Goal: Task Accomplishment & Management: Complete application form

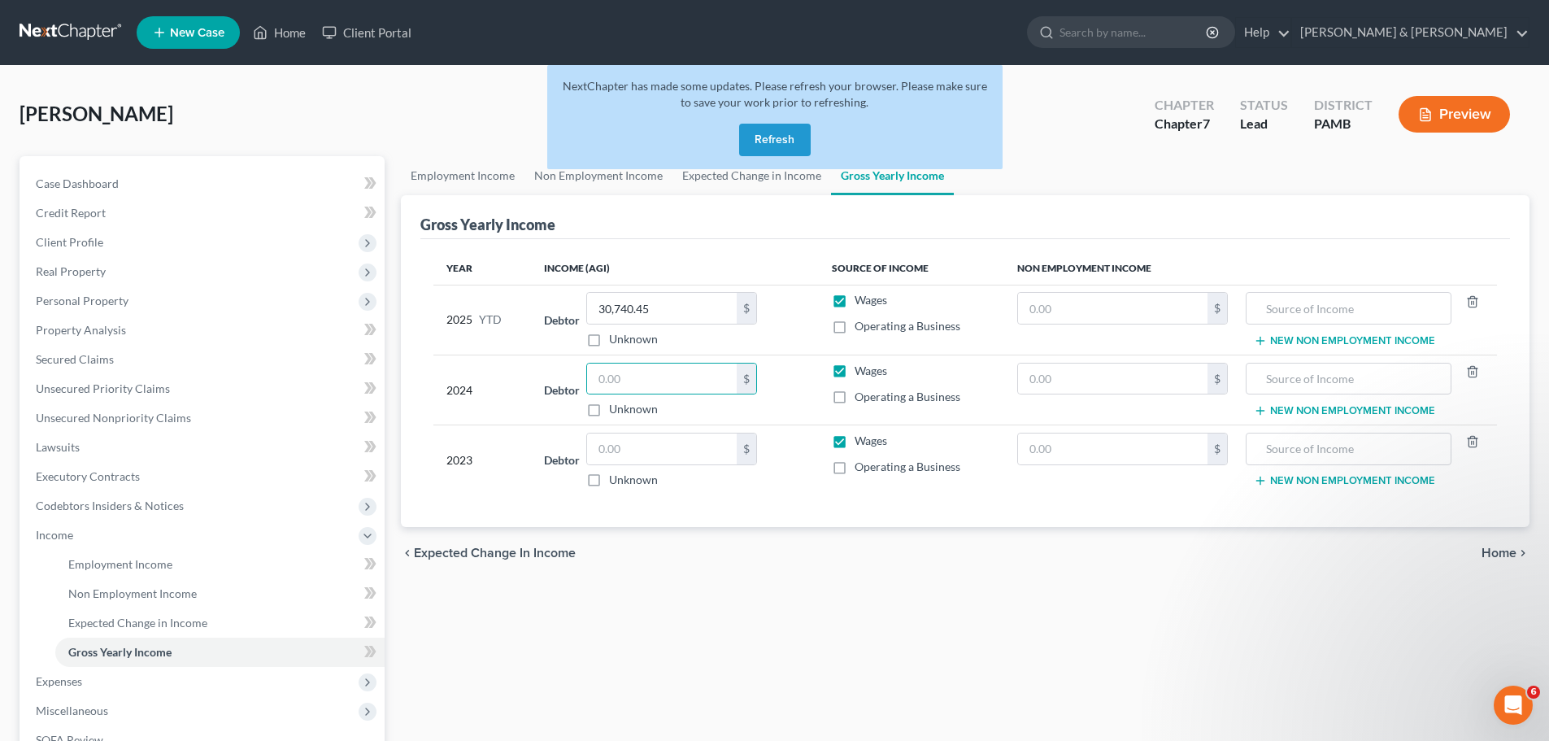
click at [776, 133] on button "Refresh" at bounding box center [775, 140] width 72 height 33
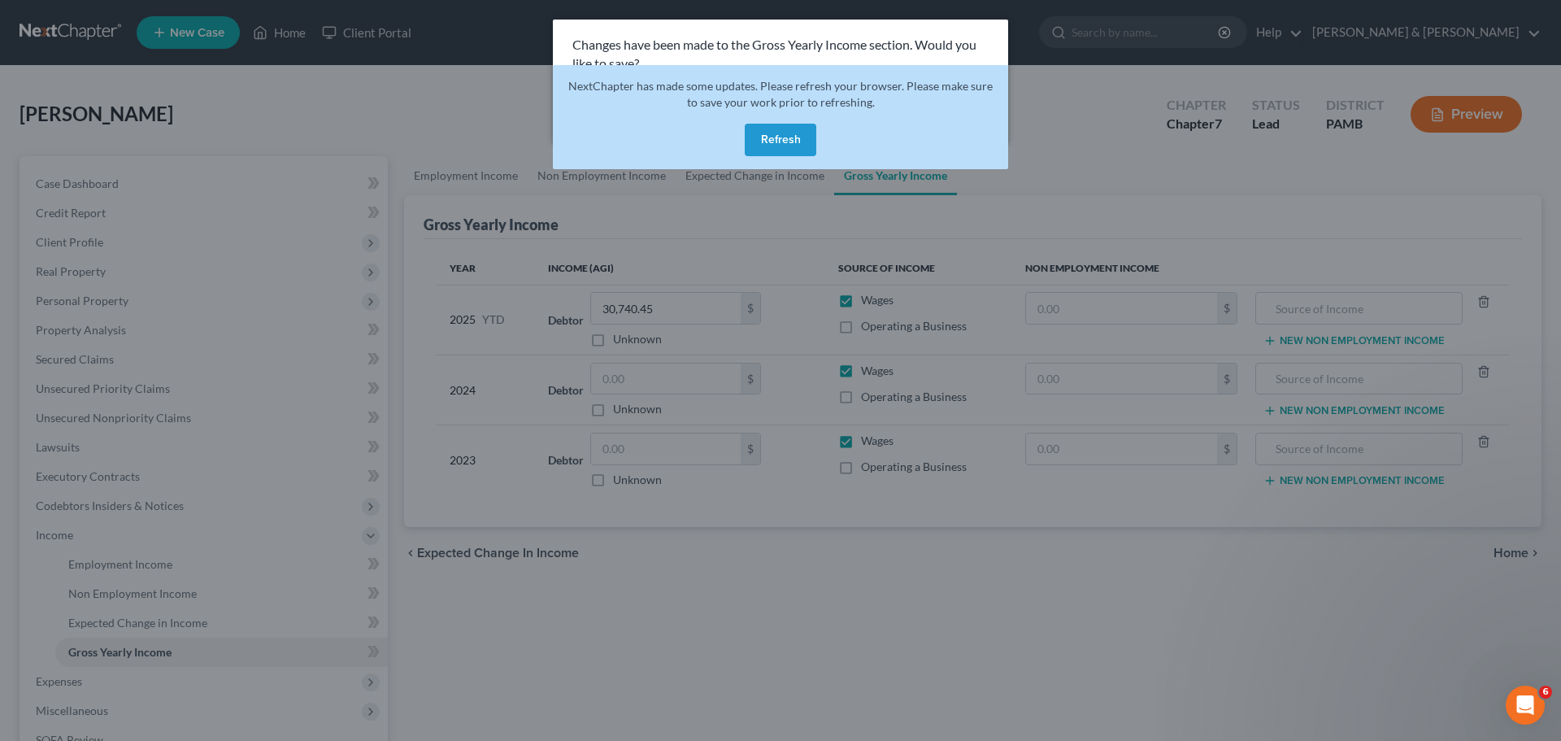
click at [1267, 579] on div "Changes have been made to the Gross Yearly Income section. Would you like to sa…" at bounding box center [780, 370] width 1561 height 741
click at [917, 41] on p "Changes have been made to the Gross Yearly Income section. Would you like to sa…" at bounding box center [780, 54] width 416 height 37
click at [863, 43] on p "Changes have been made to the Gross Yearly Income section. Would you like to sa…" at bounding box center [780, 54] width 416 height 37
click at [1058, 162] on div "Changes have been made to the Gross Yearly Income section. Would you like to sa…" at bounding box center [780, 370] width 1561 height 741
click at [766, 130] on button "Refresh" at bounding box center [781, 140] width 72 height 33
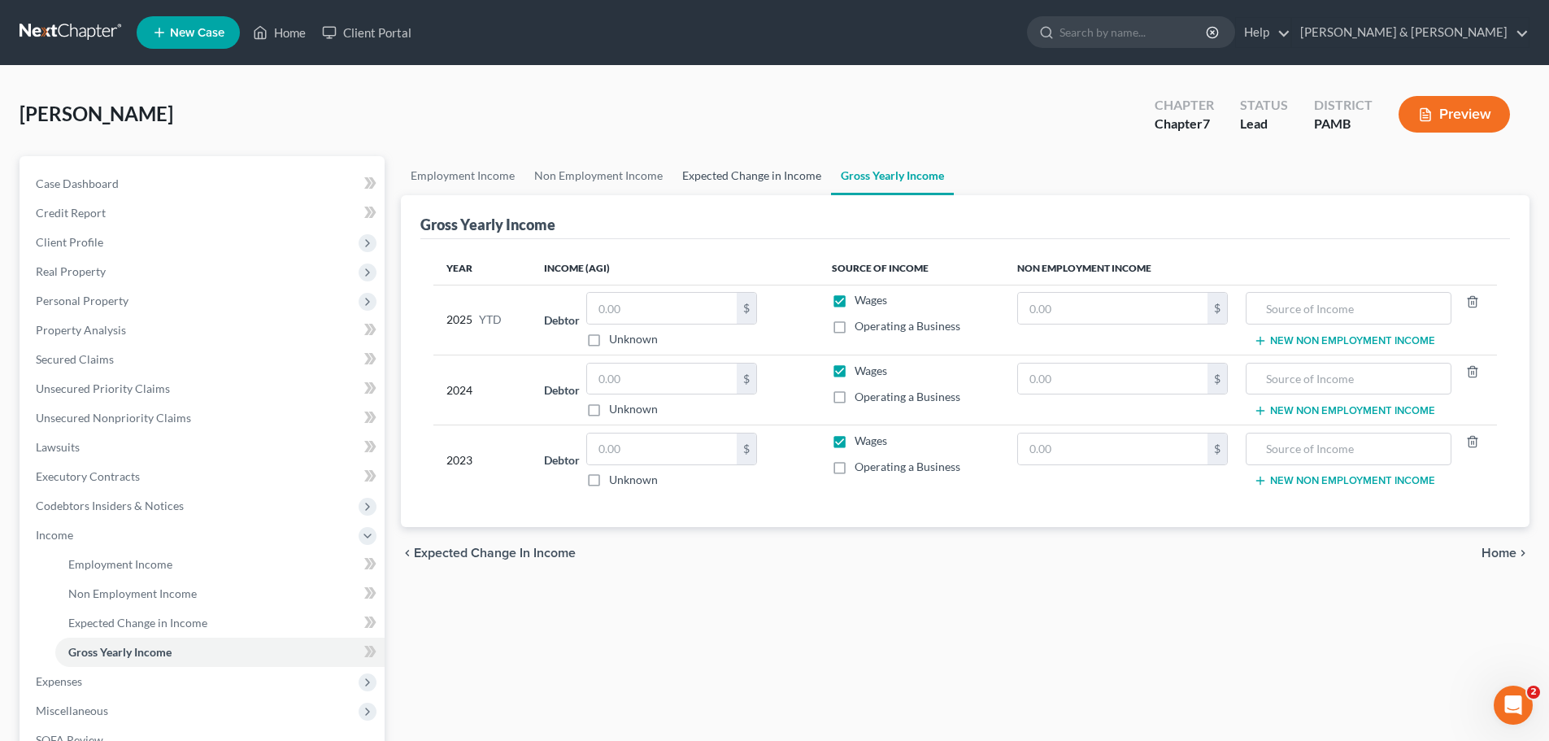
click at [771, 180] on link "Expected Change in Income" at bounding box center [751, 175] width 159 height 39
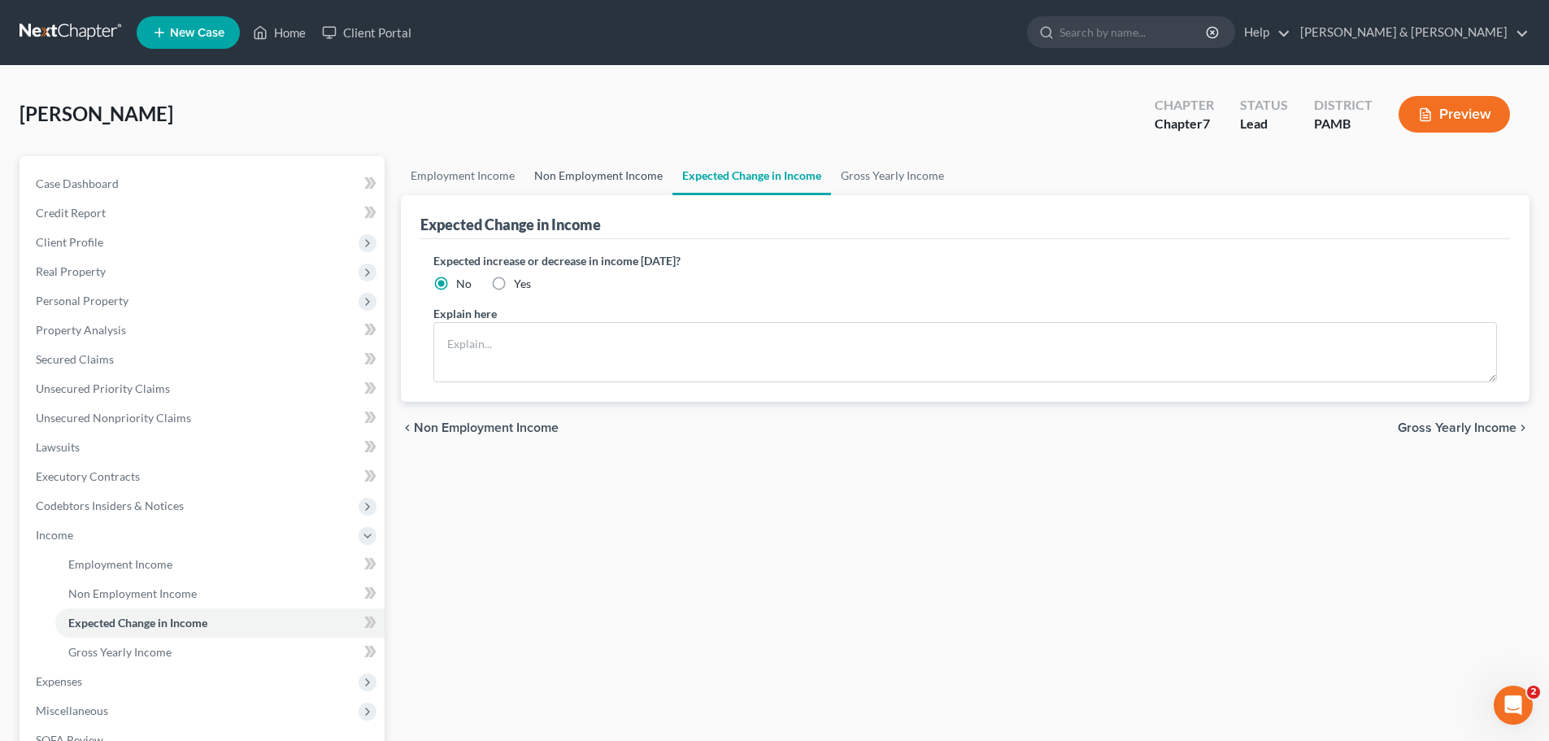
click at [623, 177] on link "Non Employment Income" at bounding box center [598, 175] width 148 height 39
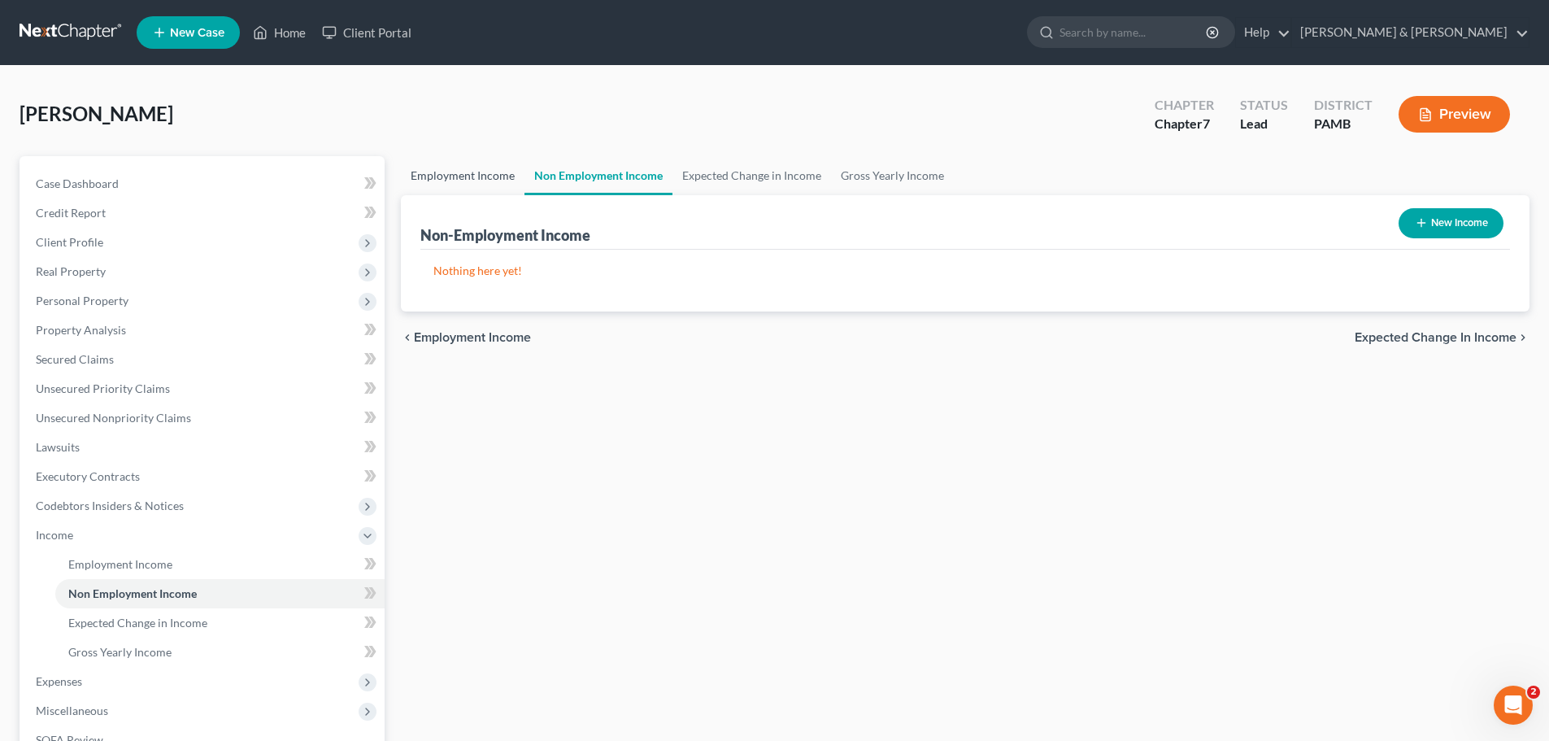
click at [483, 173] on link "Employment Income" at bounding box center [463, 175] width 124 height 39
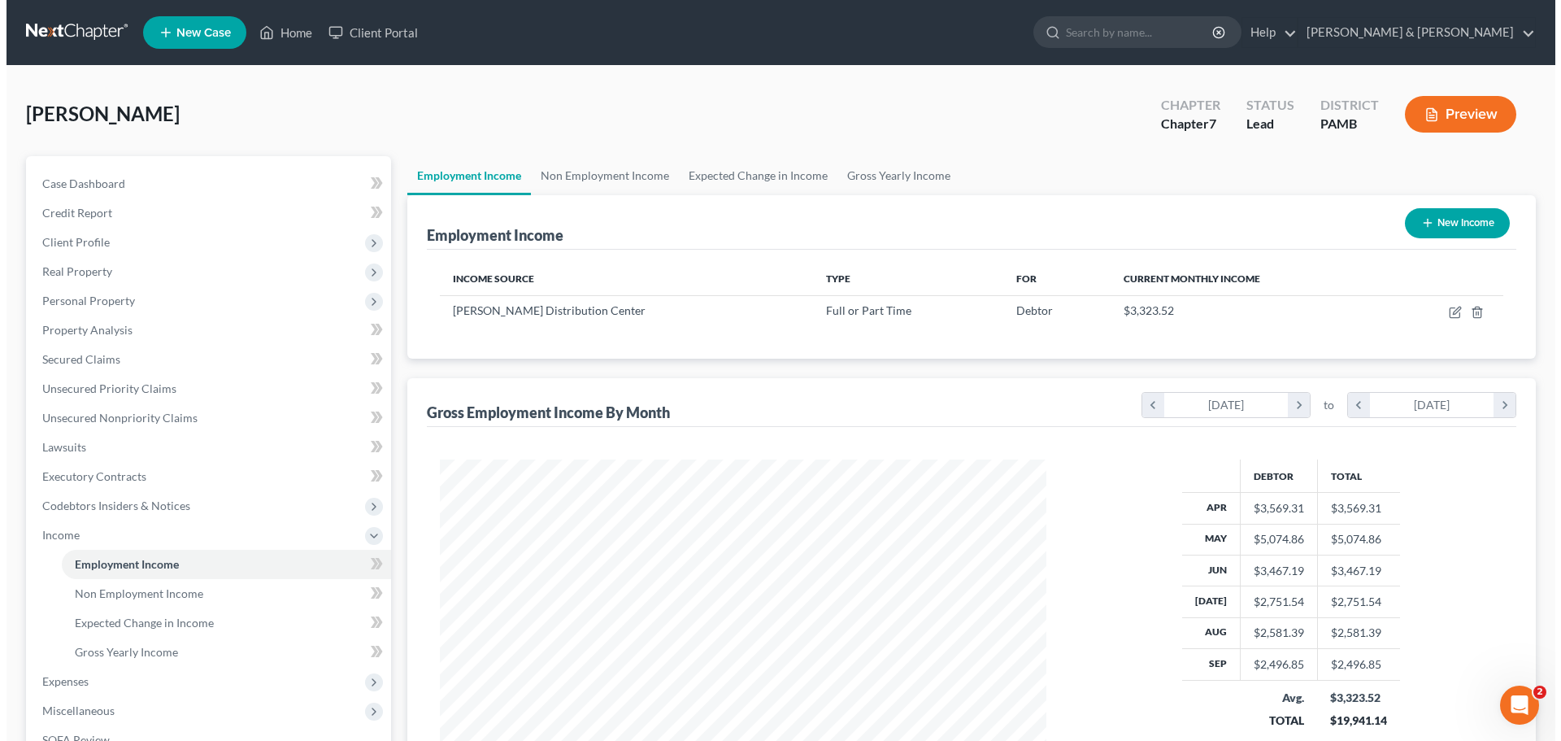
scroll to position [303, 639]
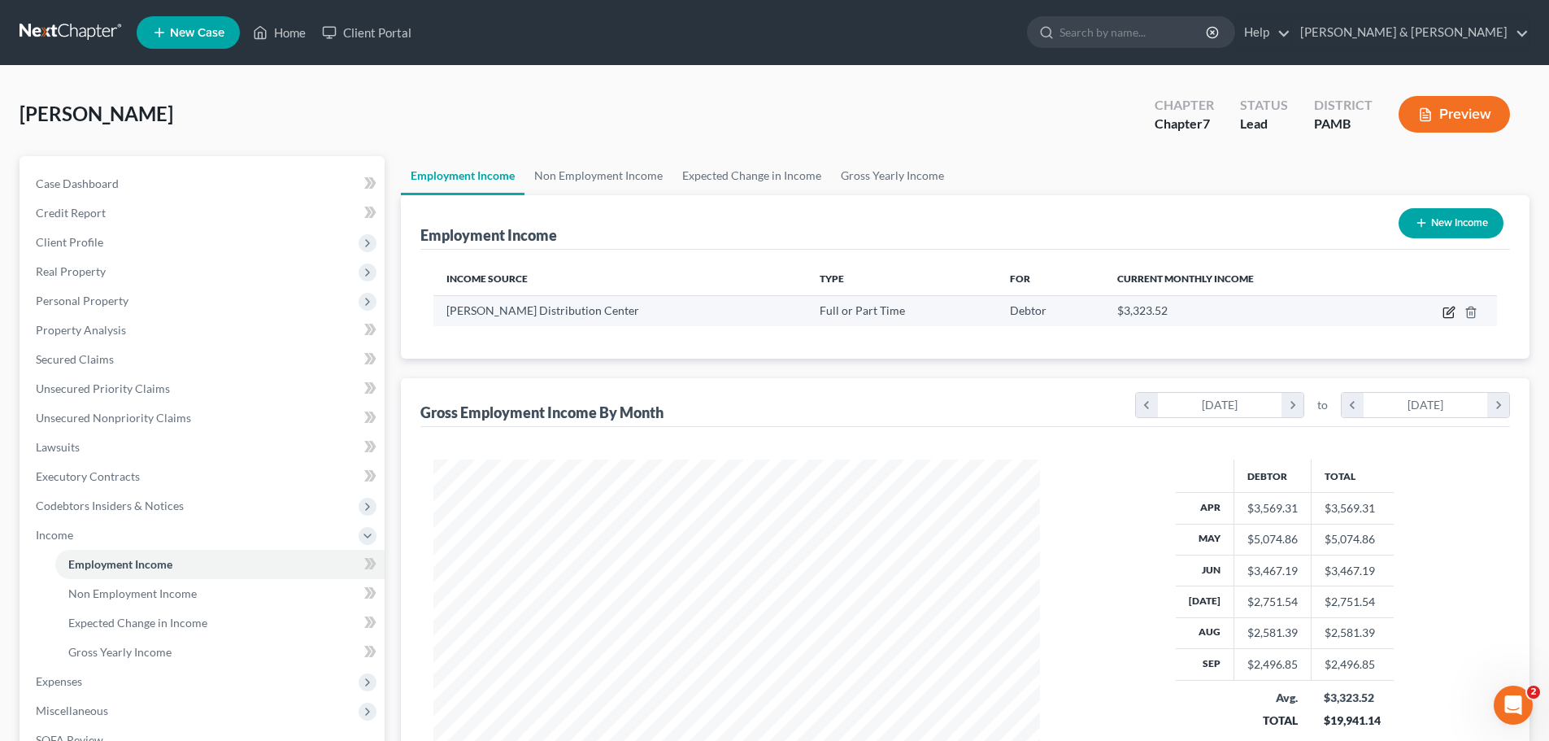
click at [1445, 308] on icon "button" at bounding box center [1448, 313] width 10 height 10
select select "0"
select select "39"
select select "2"
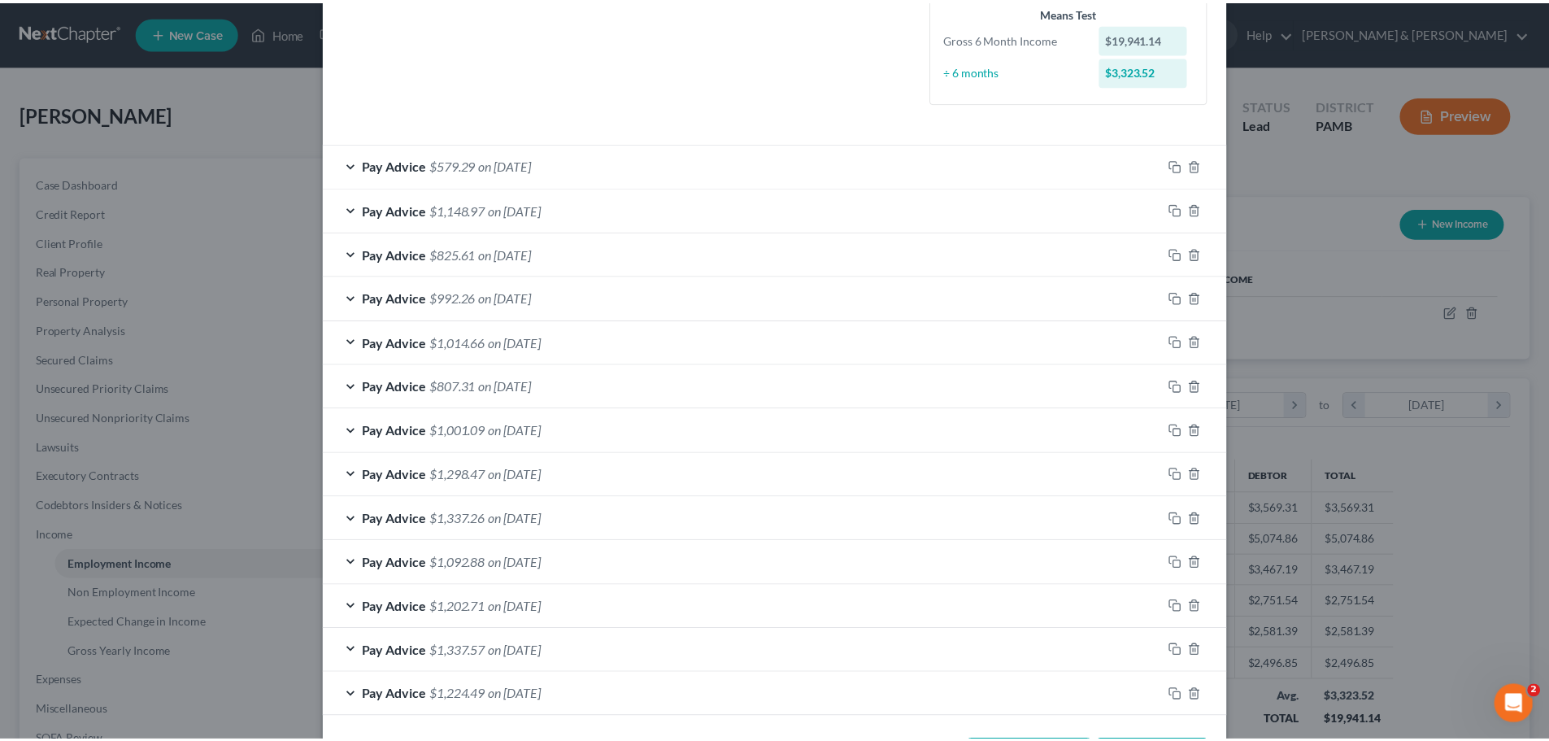
scroll to position [472, 0]
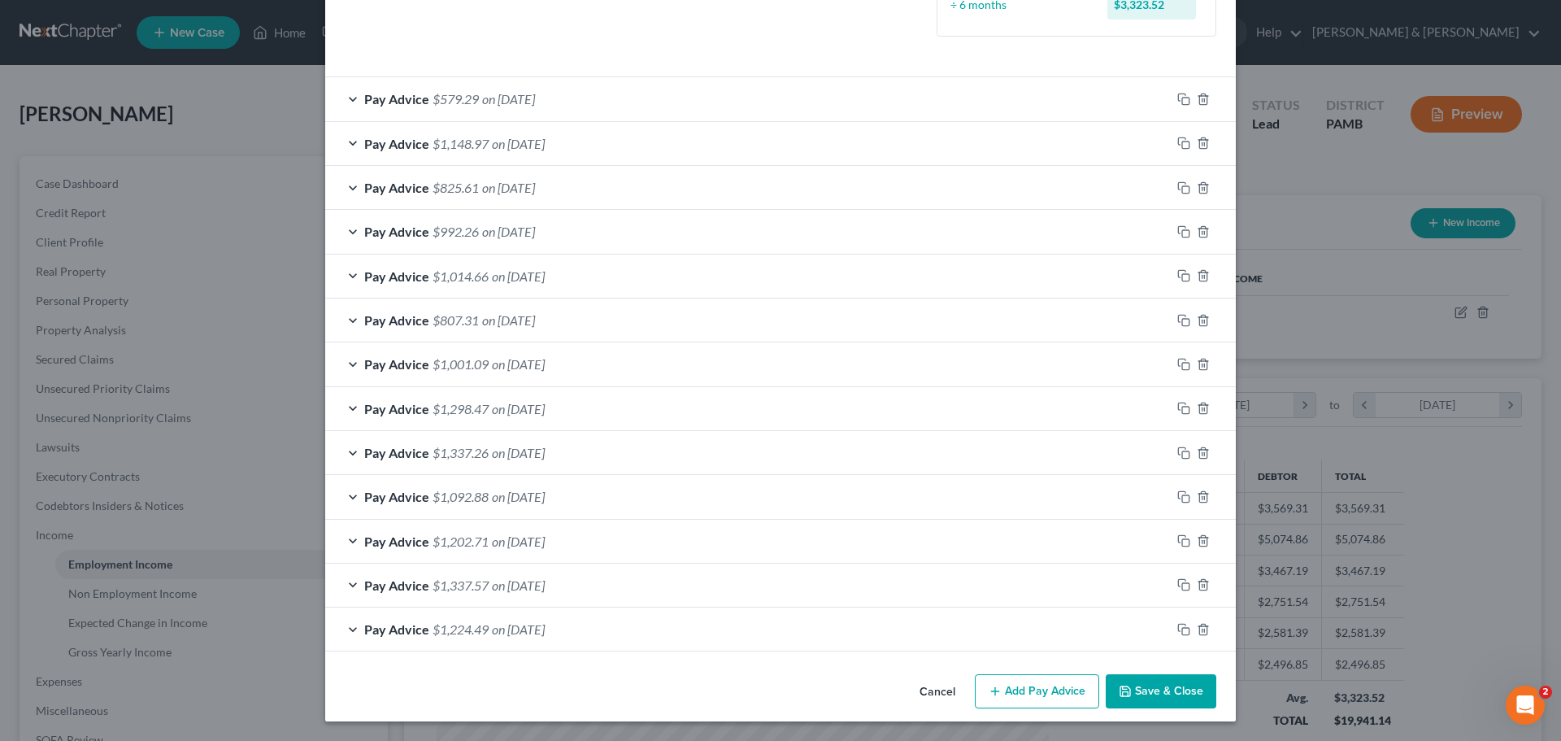
click at [1156, 687] on button "Save & Close" at bounding box center [1161, 691] width 111 height 34
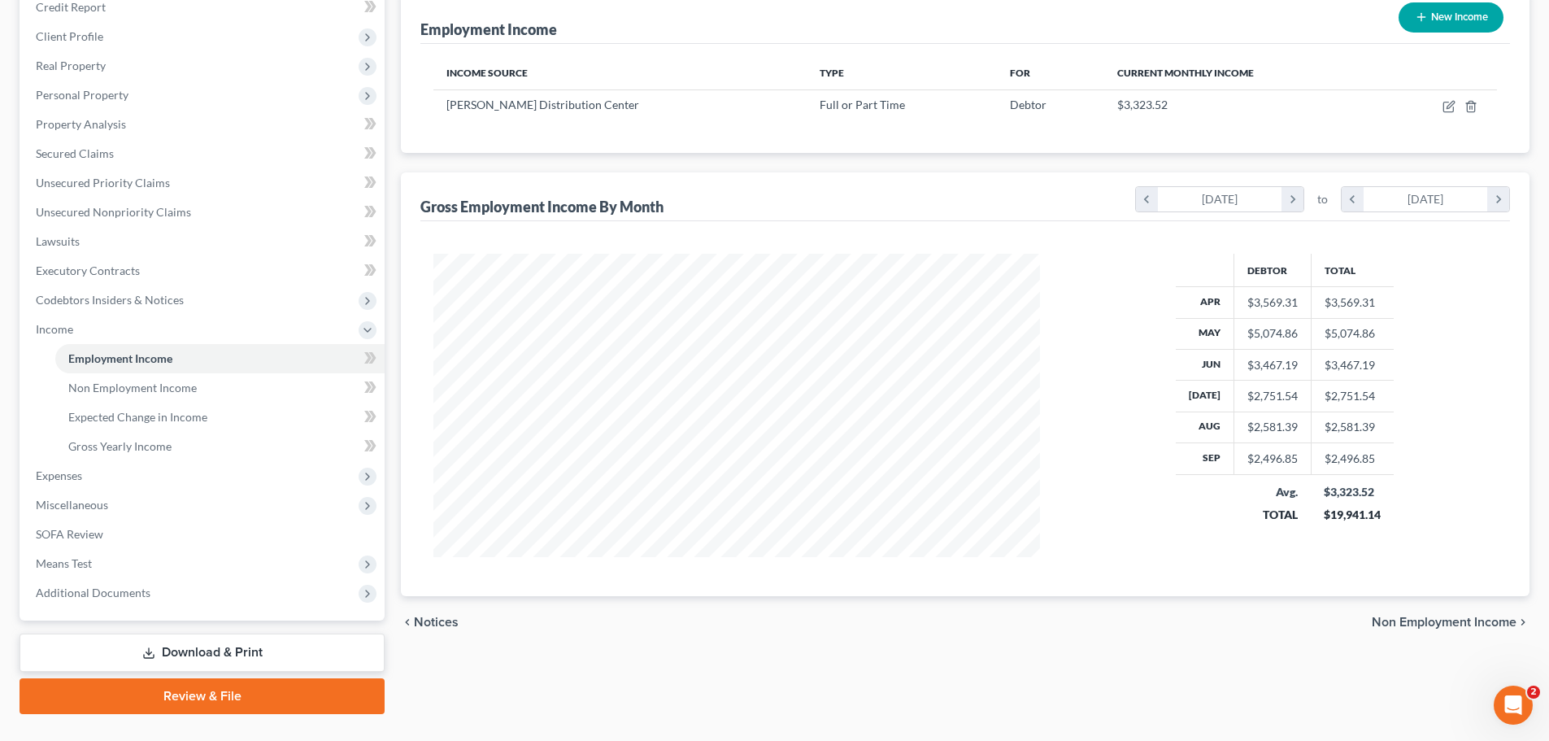
scroll to position [241, 0]
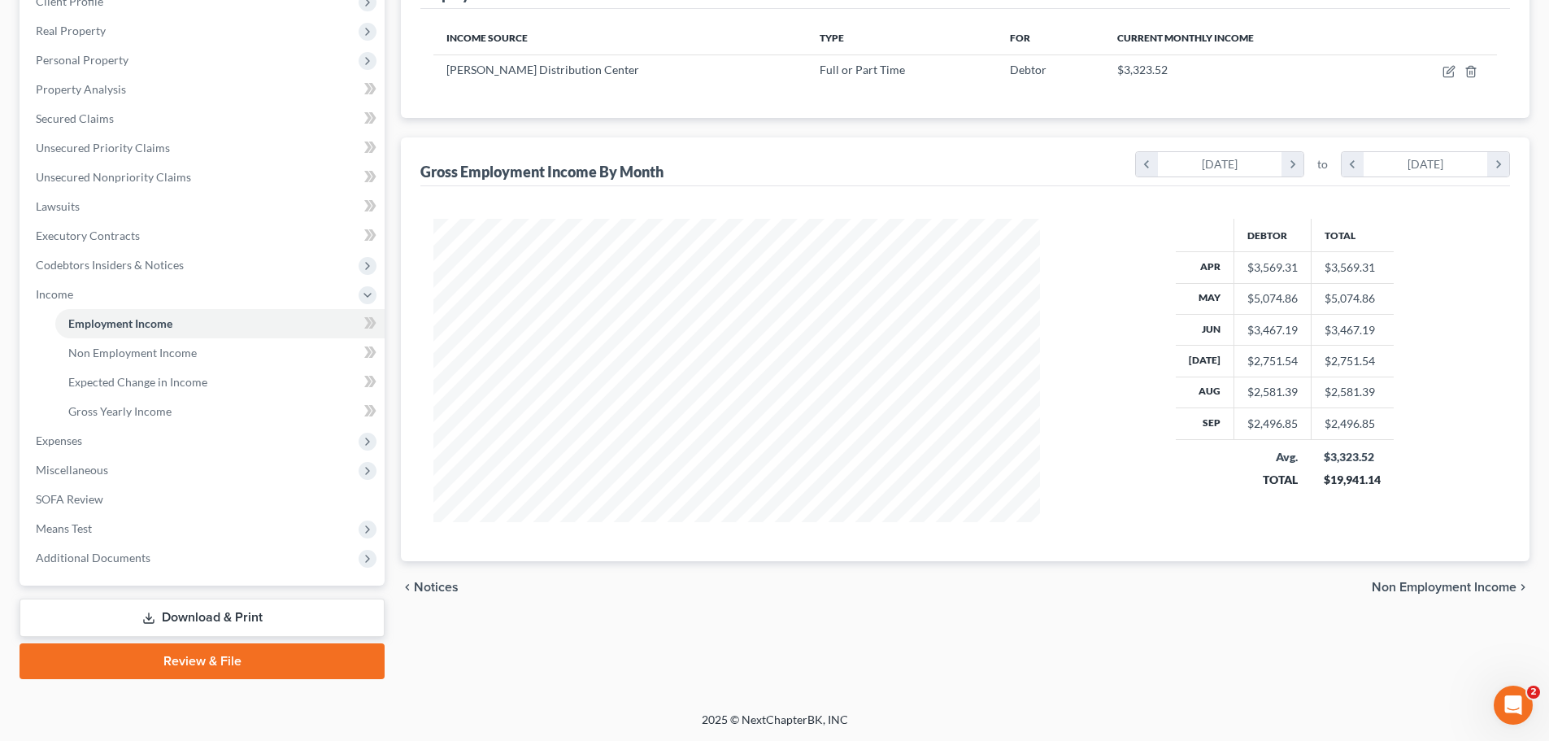
click at [1393, 585] on span "Non Employment Income" at bounding box center [1443, 586] width 145 height 13
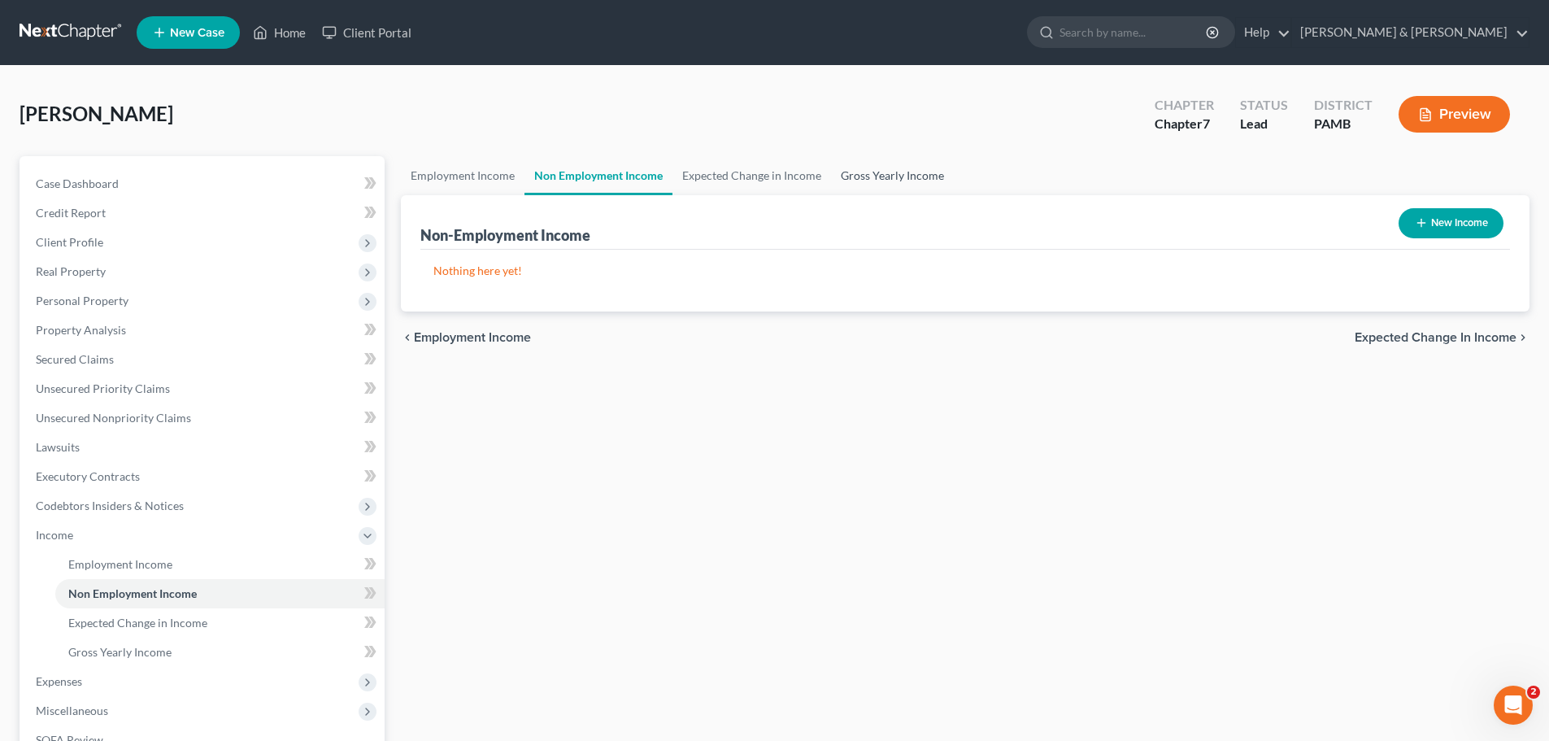
click at [911, 166] on link "Gross Yearly Income" at bounding box center [892, 175] width 123 height 39
